Goal: Task Accomplishment & Management: Manage account settings

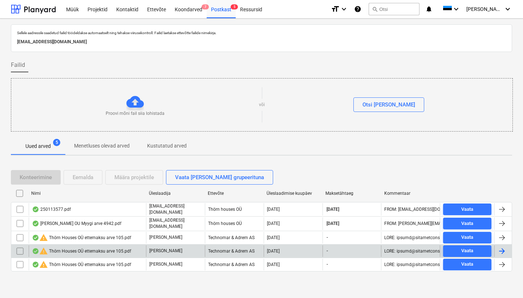
click at [96, 251] on div "warning Thörn Houses OÜ ettemaksu arve 105.pdf" at bounding box center [81, 251] width 99 height 9
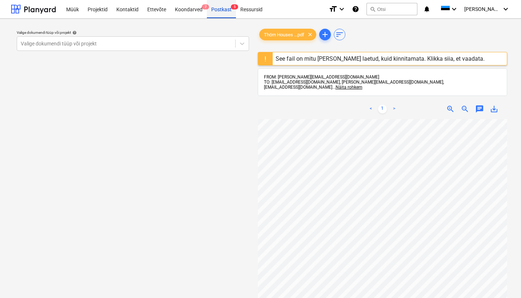
click at [220, 9] on div "Postkast 5" at bounding box center [221, 9] width 29 height 19
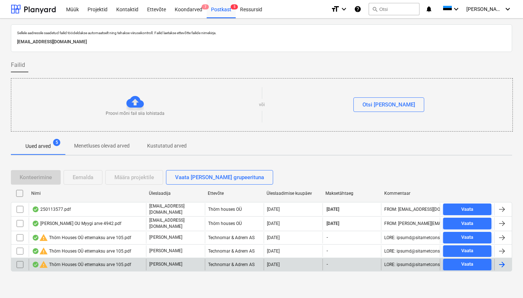
click at [108, 262] on div "warning Thörn Houses OÜ ettemaksu arve 105.pdf" at bounding box center [81, 264] width 99 height 9
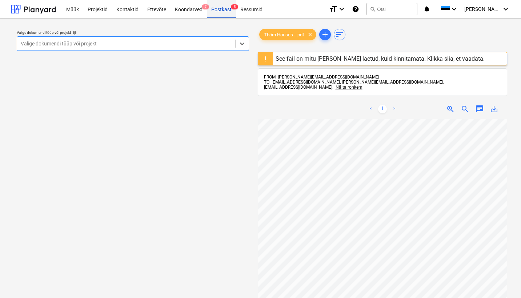
click at [219, 9] on div "Postkast 5" at bounding box center [221, 9] width 29 height 19
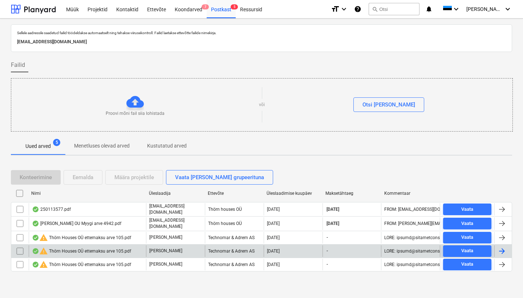
click at [97, 247] on div "warning Thörn Houses OÜ ettemaksu arve 105.pdf" at bounding box center [81, 251] width 99 height 9
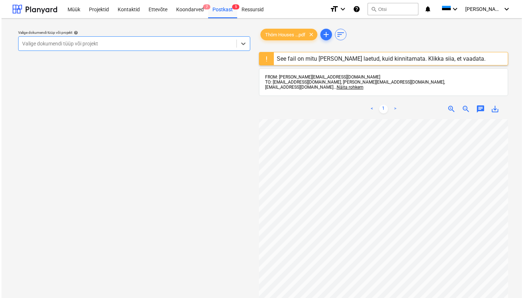
scroll to position [0, 79]
click at [216, 8] on div "Postkast 5" at bounding box center [221, 9] width 29 height 19
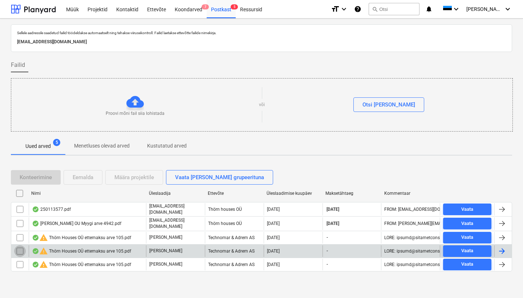
click at [19, 250] on input "checkbox" at bounding box center [20, 251] width 12 height 12
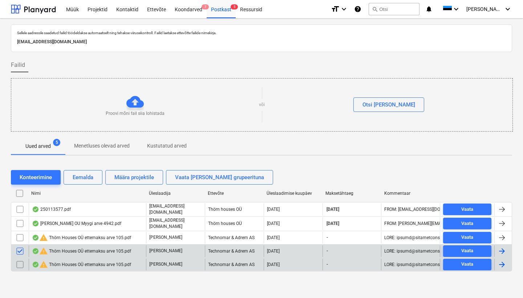
click at [22, 261] on input "checkbox" at bounding box center [20, 265] width 12 height 12
click at [79, 178] on div "Eemalda" at bounding box center [83, 177] width 21 height 9
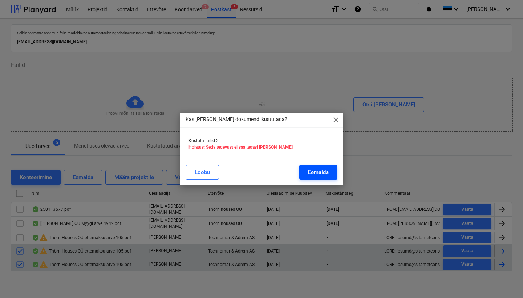
click at [322, 176] on div "Eemalda" at bounding box center [318, 172] width 21 height 9
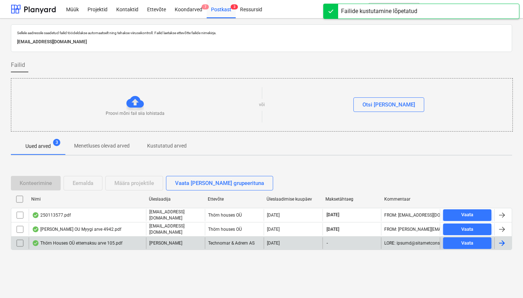
click at [79, 240] on div "Thörn Houses OÜ ettemaksu arve 105.pdf" at bounding box center [77, 243] width 90 height 6
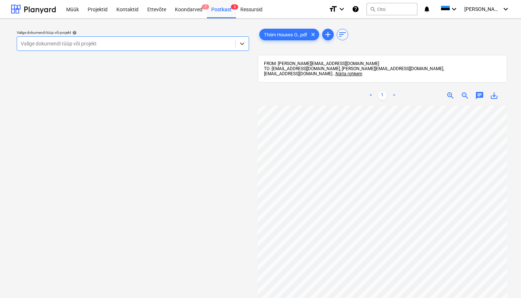
scroll to position [0, 79]
